Goal: Information Seeking & Learning: Learn about a topic

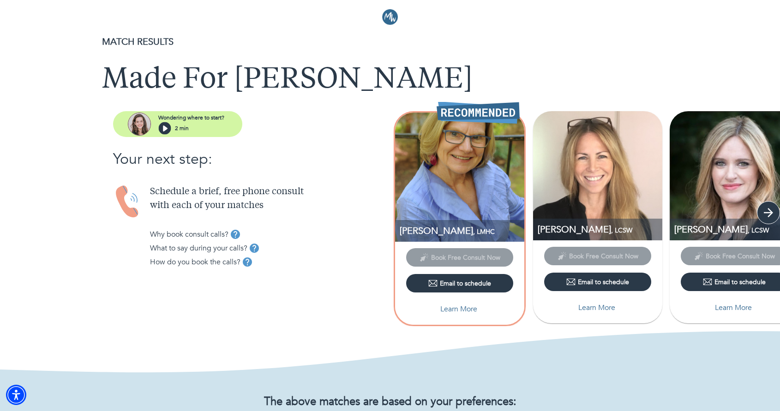
click at [765, 213] on icon "button" at bounding box center [768, 212] width 9 height 9
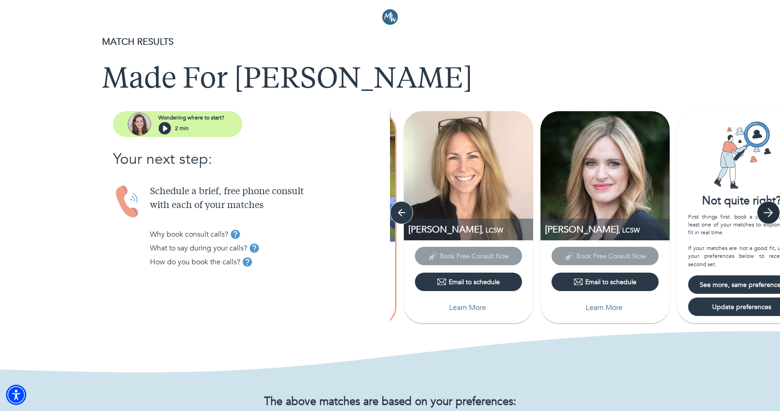
click at [765, 213] on icon "button" at bounding box center [768, 212] width 9 height 9
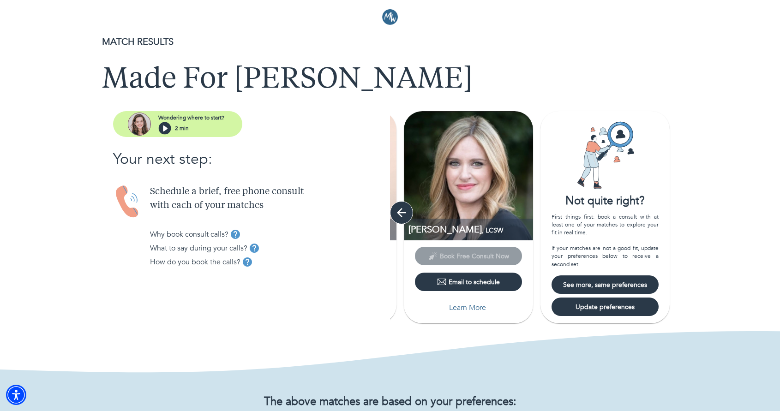
click at [399, 212] on icon "button" at bounding box center [401, 212] width 9 height 9
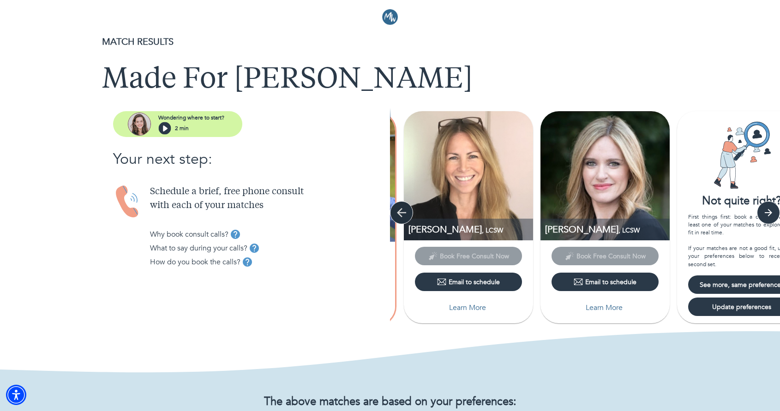
click at [399, 212] on icon "button" at bounding box center [402, 213] width 14 height 14
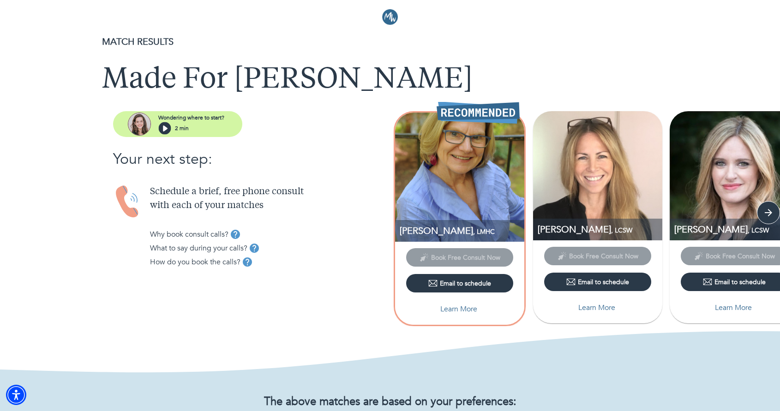
click at [458, 307] on p "Learn More" at bounding box center [458, 309] width 37 height 11
select select "3"
select select "2"
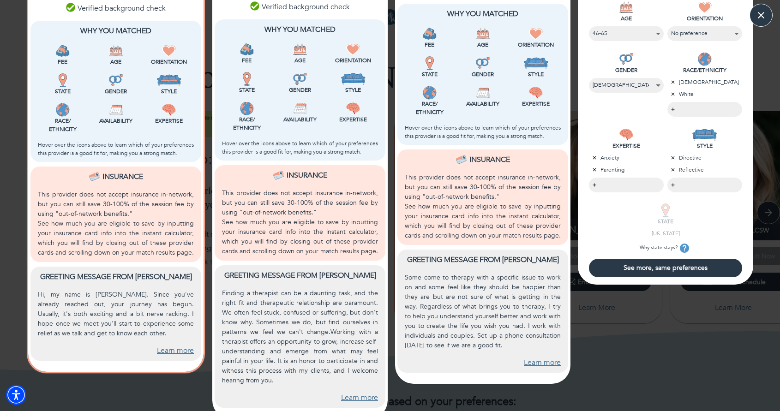
scroll to position [250, 0]
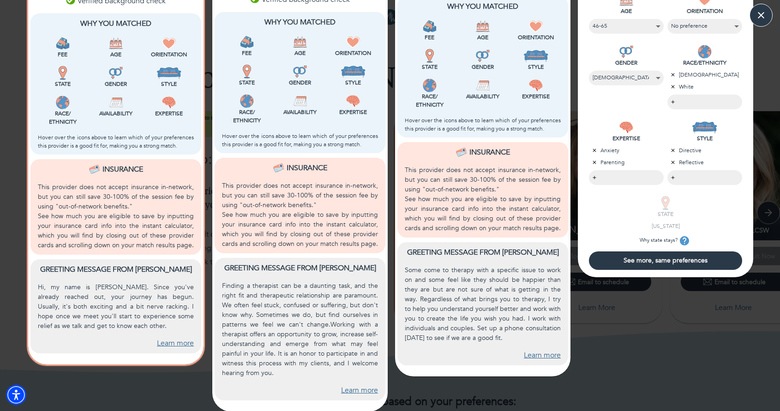
click at [177, 340] on link "Learn more" at bounding box center [175, 343] width 37 height 11
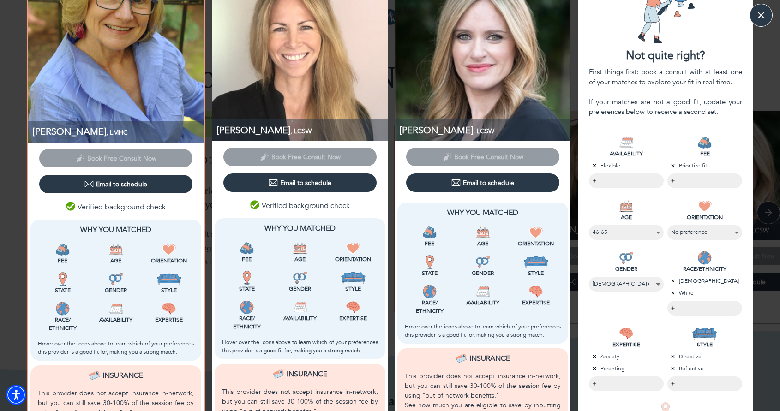
scroll to position [0, 0]
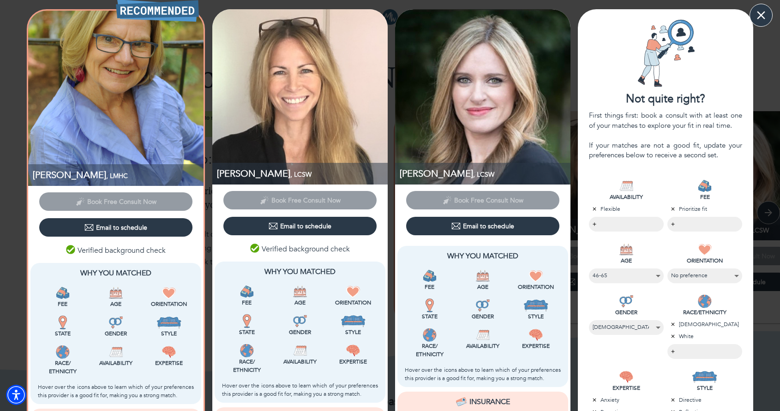
click at [760, 11] on icon "button" at bounding box center [761, 15] width 14 height 14
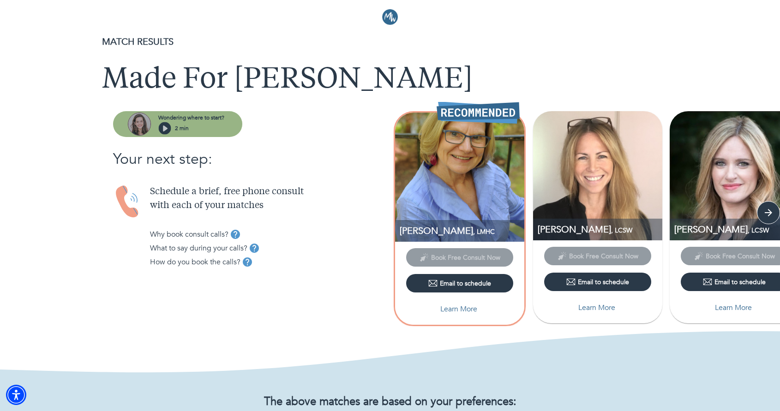
click at [166, 128] on icon "button" at bounding box center [165, 129] width 5 height 6
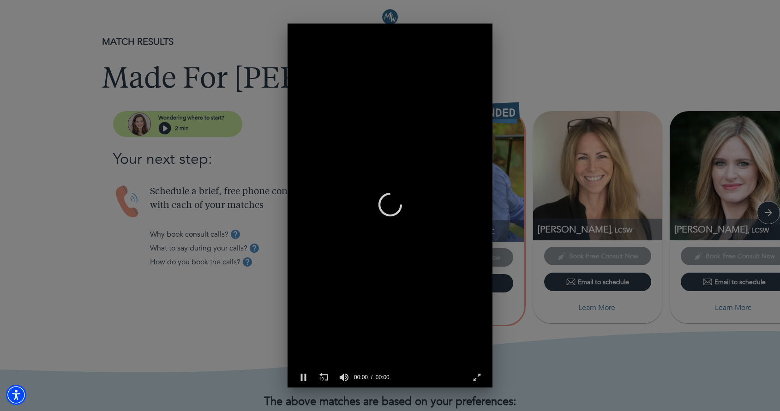
scroll to position [0, 205]
click at [483, 33] on icon "button" at bounding box center [483, 32] width 6 height 6
